Goal: Task Accomplishment & Management: Manage account settings

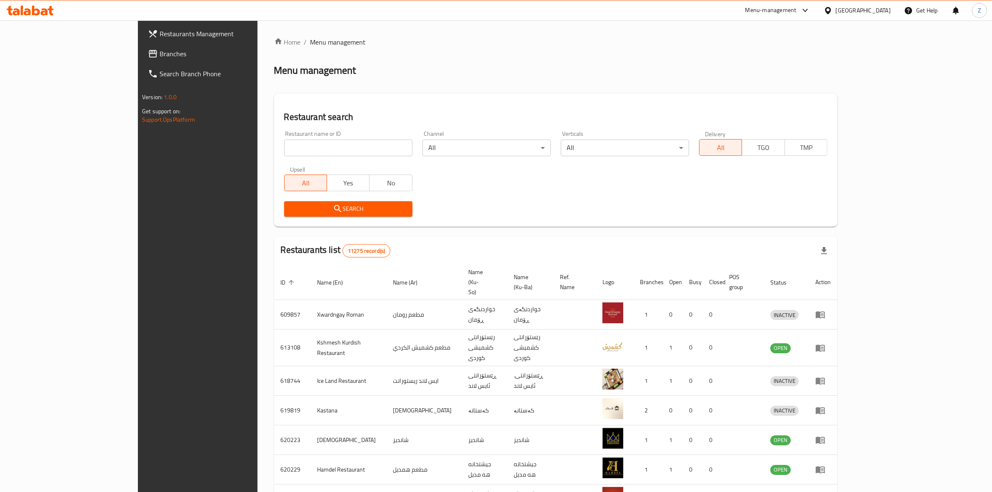
click at [343, 152] on input "search" at bounding box center [348, 148] width 128 height 17
type input "م"
type input "le miel"
click button "Search" at bounding box center [348, 208] width 128 height 15
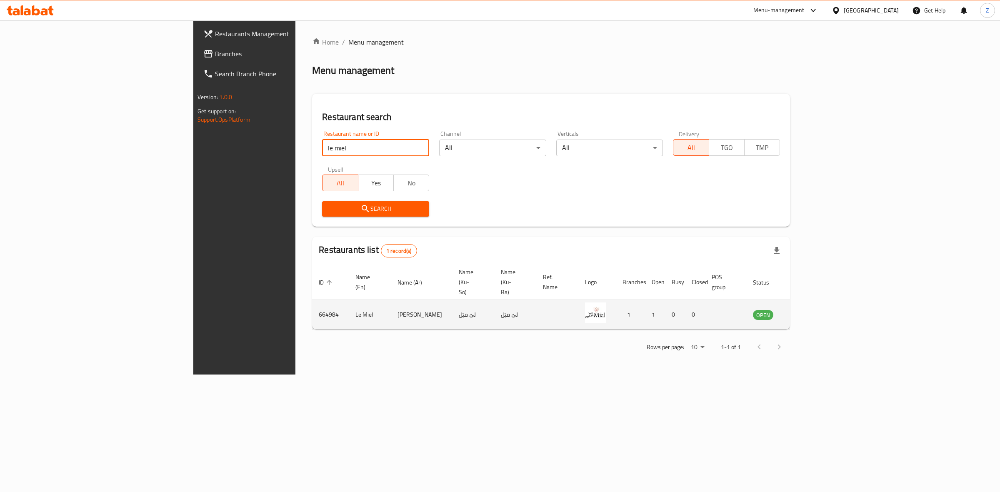
click at [807, 310] on icon "enhanced table" at bounding box center [802, 315] width 10 height 10
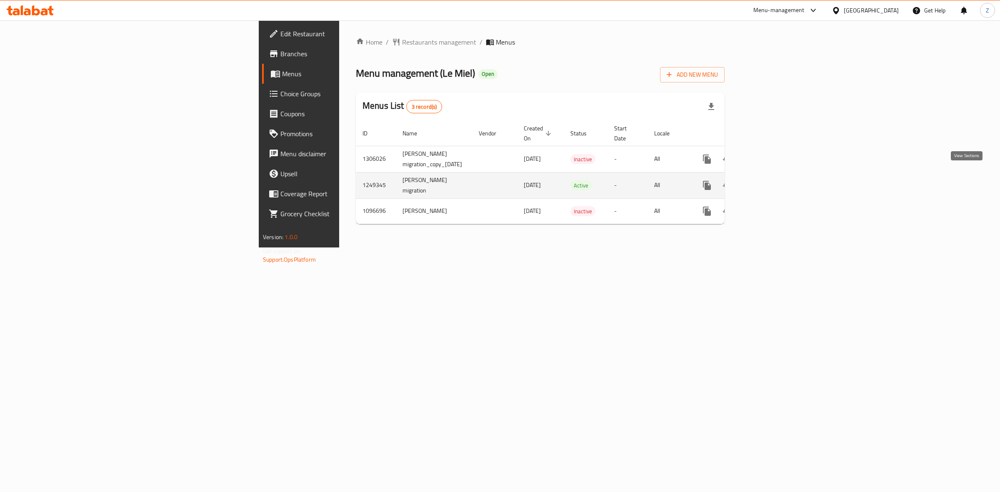
click at [772, 180] on icon "enhanced table" at bounding box center [767, 185] width 10 height 10
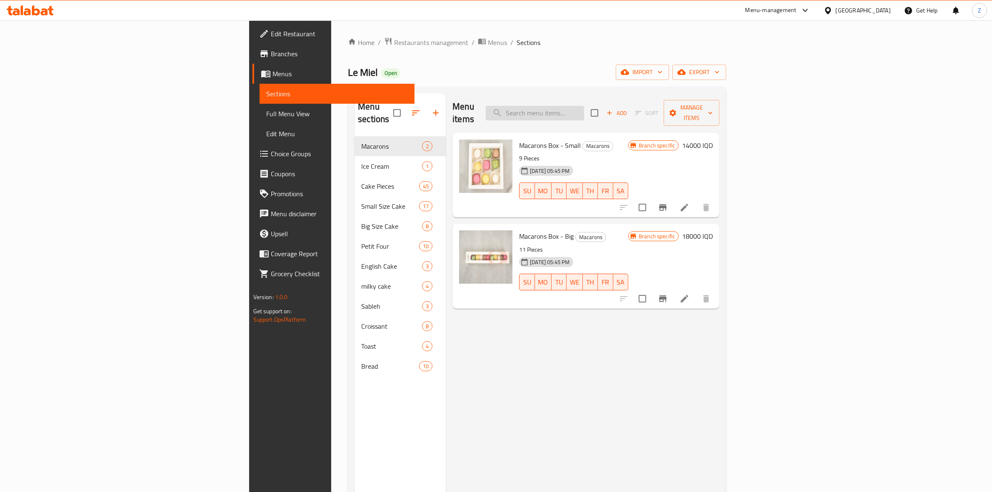
click at [584, 113] on input "search" at bounding box center [535, 113] width 98 height 15
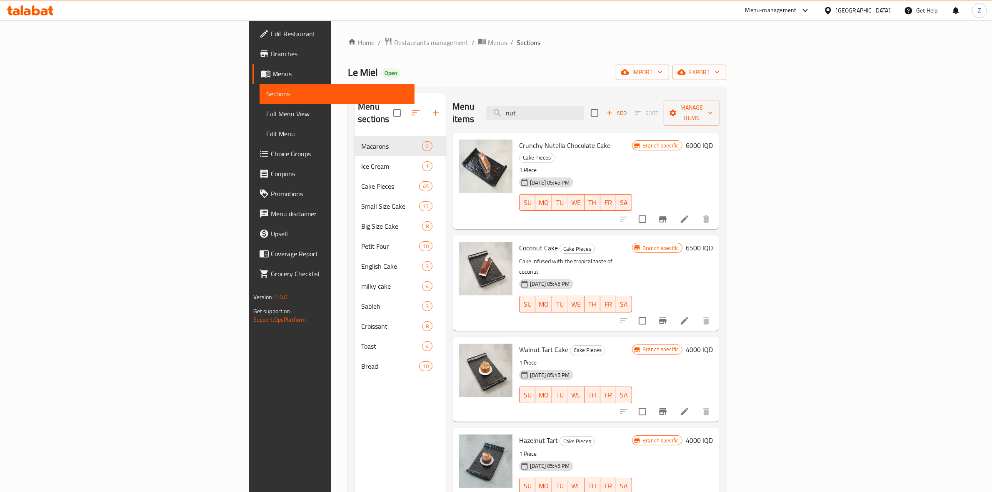
scroll to position [74, 0]
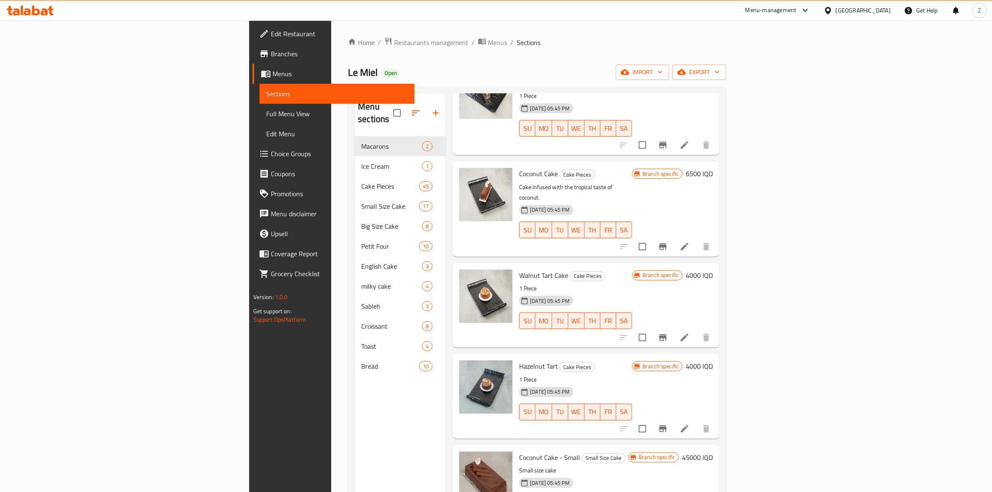
type input "nut"
click at [713, 360] on h6 "4000 IQD" at bounding box center [699, 366] width 27 height 12
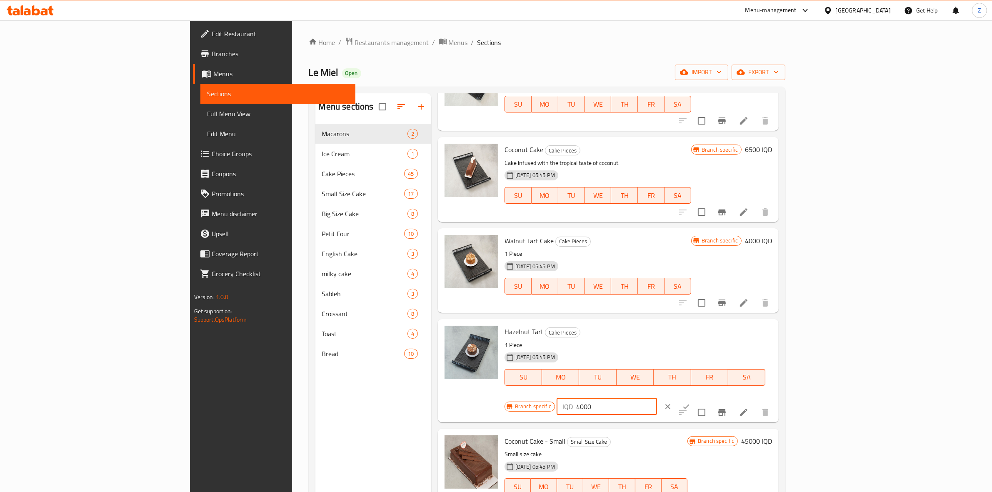
drag, startPoint x: 844, startPoint y: 336, endPoint x: 837, endPoint y: 337, distance: 7.5
click at [657, 398] on div "IQD 4000 ​" at bounding box center [607, 406] width 100 height 17
click at [657, 398] on input "5000" at bounding box center [616, 406] width 81 height 17
type input "5000"
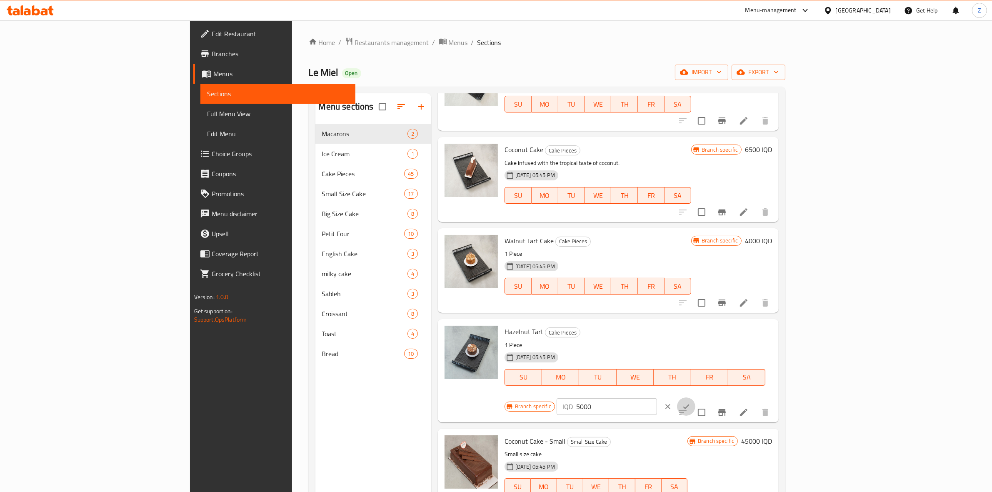
click at [695, 398] on button "ok" at bounding box center [686, 407] width 18 height 18
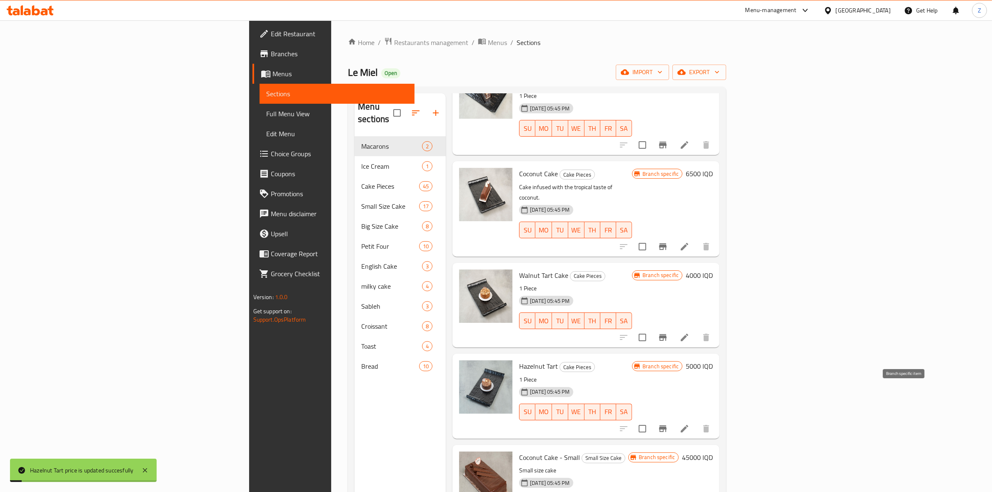
click at [667, 425] on icon "Branch-specific-item" at bounding box center [663, 428] width 8 height 7
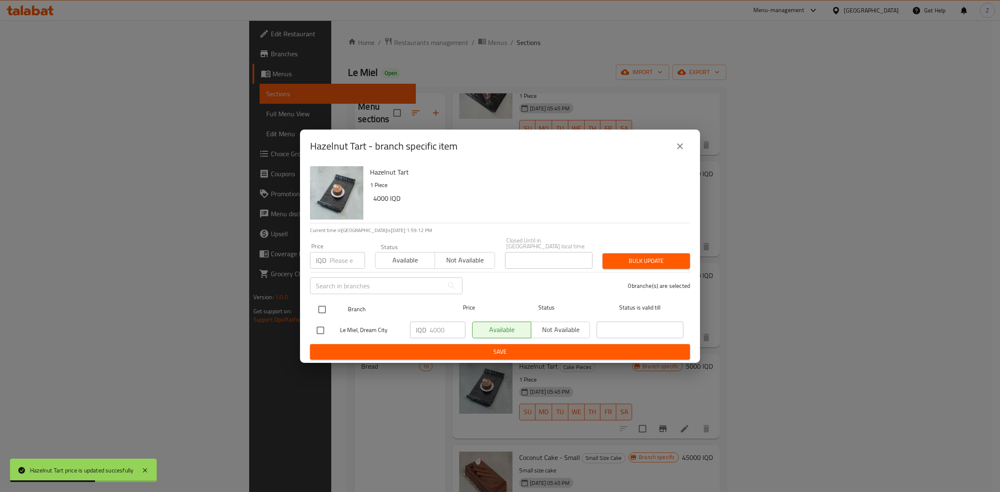
click at [324, 311] on input "checkbox" at bounding box center [322, 310] width 18 height 18
checkbox input "true"
click at [434, 326] on input "4000" at bounding box center [448, 330] width 36 height 17
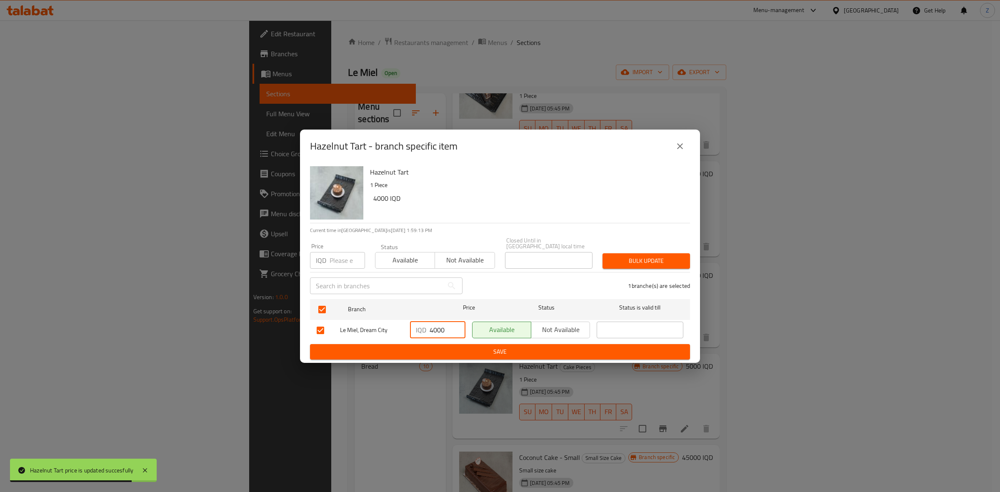
paste input "5"
type input "5000"
click at [438, 350] on span "Save" at bounding box center [500, 352] width 367 height 10
